Goal: Task Accomplishment & Management: Complete application form

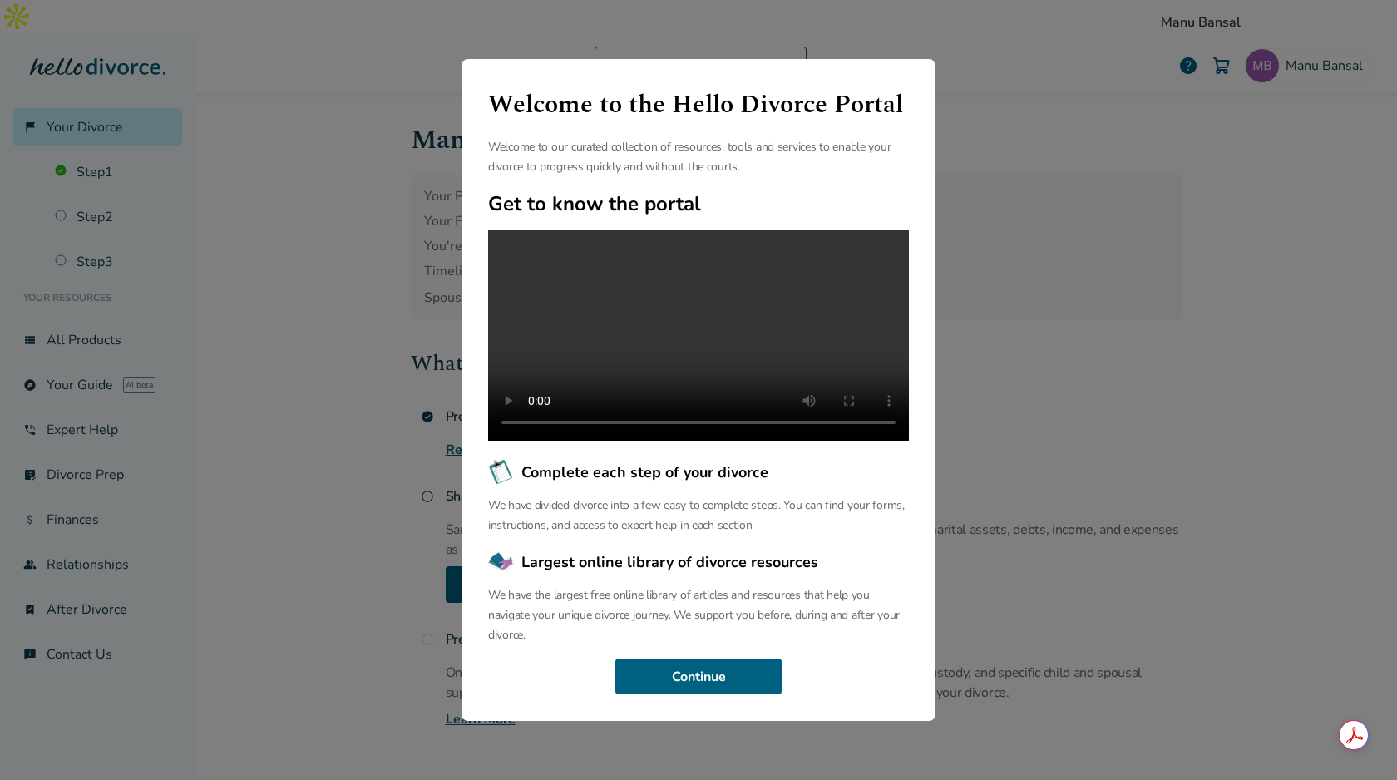
click at [1134, 266] on div "Welcome to the Hello Divorce Portal Welcome to our curated collection of resour…" at bounding box center [698, 390] width 1397 height 780
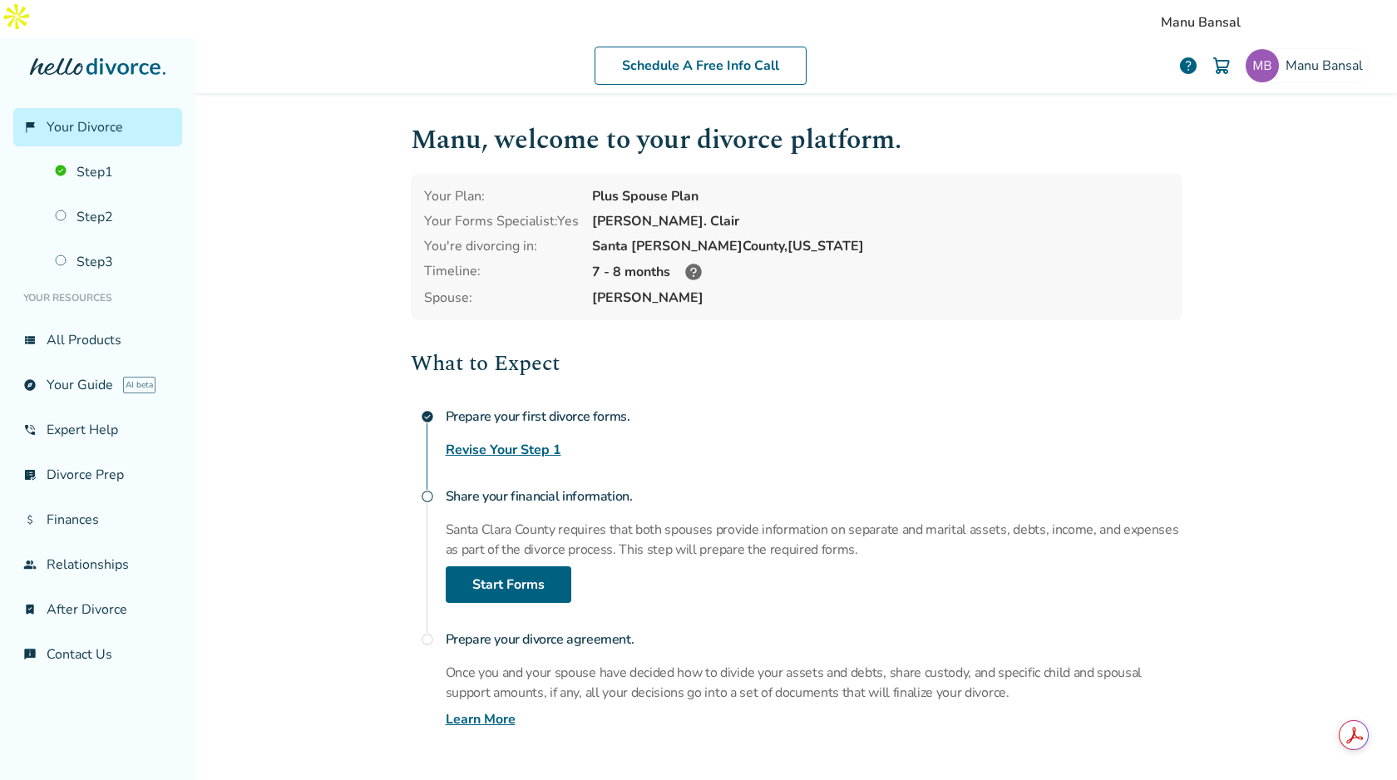
click at [790, 400] on h4 "Prepare your first divorce forms." at bounding box center [814, 416] width 737 height 33
click at [770, 400] on h4 "Prepare your first divorce forms." at bounding box center [814, 416] width 737 height 33
click at [825, 400] on h4 "Prepare your first divorce forms." at bounding box center [814, 416] width 737 height 33
click at [957, 347] on h2 "What to Expect" at bounding box center [797, 363] width 772 height 33
click at [912, 347] on div "What to Expect check_circle Prepare your first divorce forms. Revise Your Step …" at bounding box center [797, 538] width 772 height 383
